Goal: Use online tool/utility

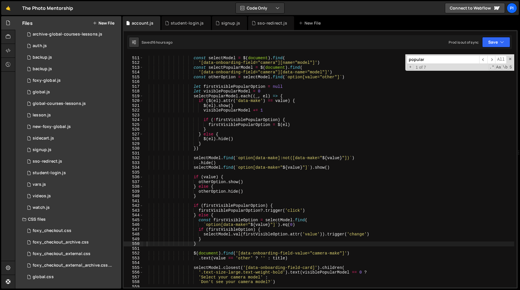
scroll to position [2445, 0]
click at [220, 26] on div "signup.js" at bounding box center [229, 23] width 35 height 14
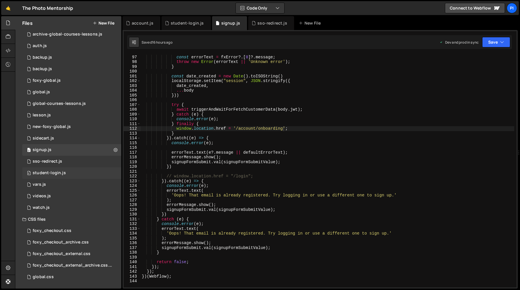
scroll to position [0, 0]
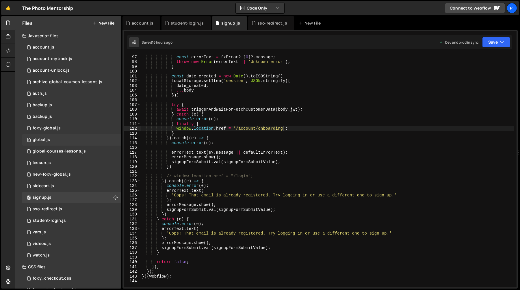
click at [68, 143] on div "0 global.js 0" at bounding box center [71, 140] width 99 height 12
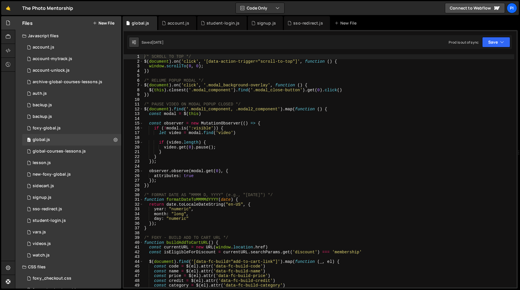
type textarea "const modal = $(this)"
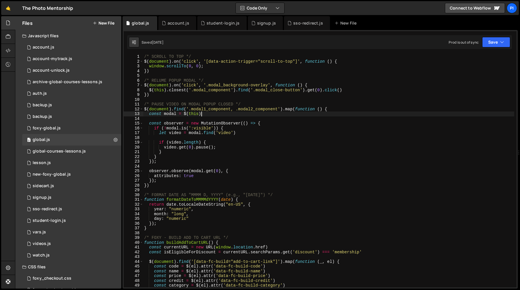
click at [268, 112] on div "/* SCROLL TO TOP */ $ ( document ) . on ( 'click' , '[data-action-trigger="scro…" at bounding box center [328, 175] width 371 height 243
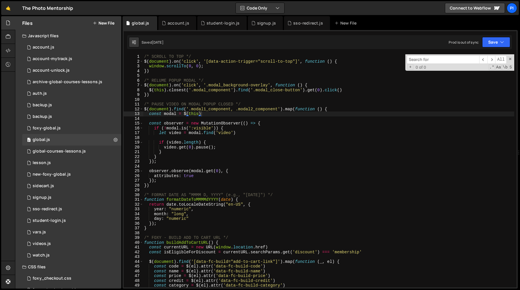
type input "g"
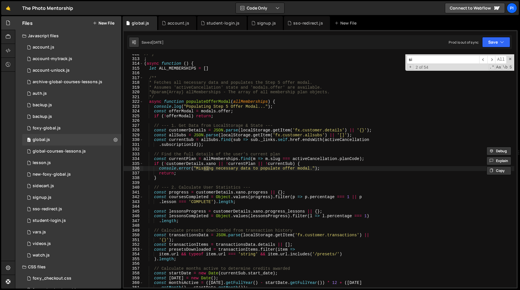
scroll to position [1272, 0]
type input "s"
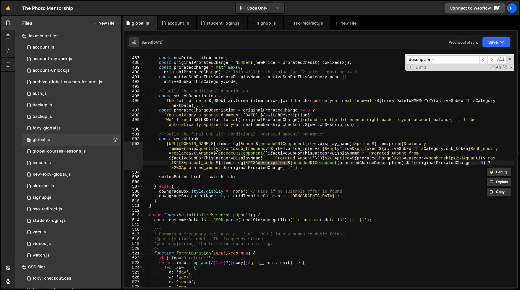
scroll to position [1981, 0]
type input "description="
